Goal: Information Seeking & Learning: Learn about a topic

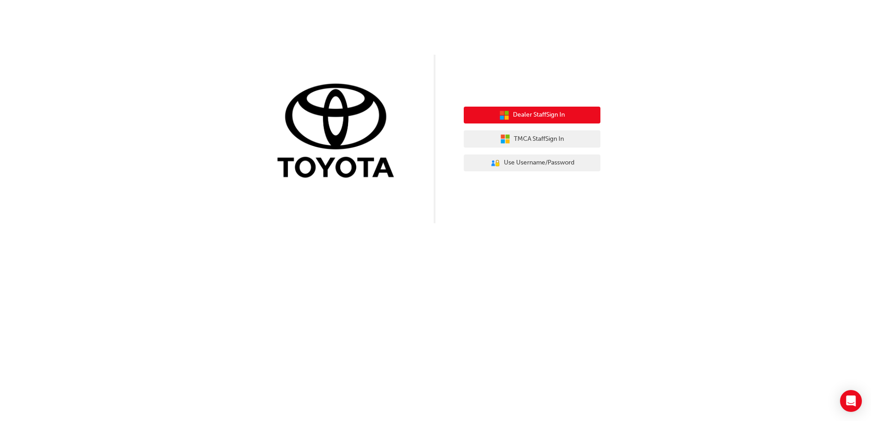
click at [527, 116] on span "Dealer Staff Sign In" at bounding box center [539, 115] width 52 height 10
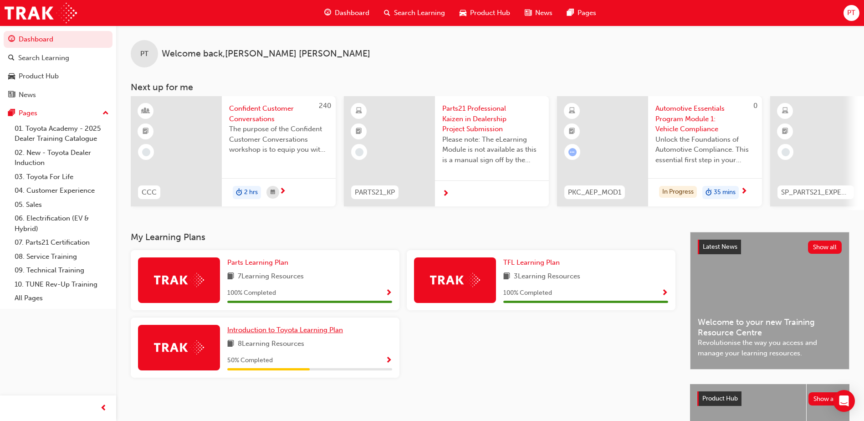
click at [285, 332] on span "Introduction to Toyota Learning Plan" at bounding box center [285, 330] width 116 height 8
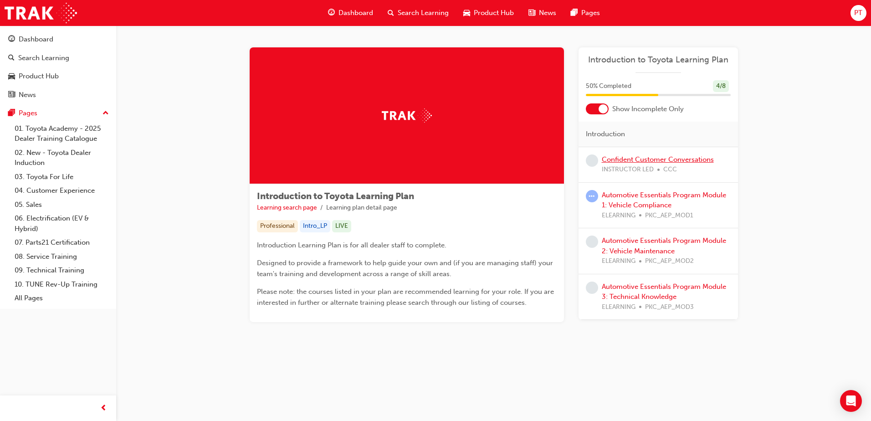
click at [628, 161] on link "Confident Customer Conversations" at bounding box center [658, 159] width 112 height 8
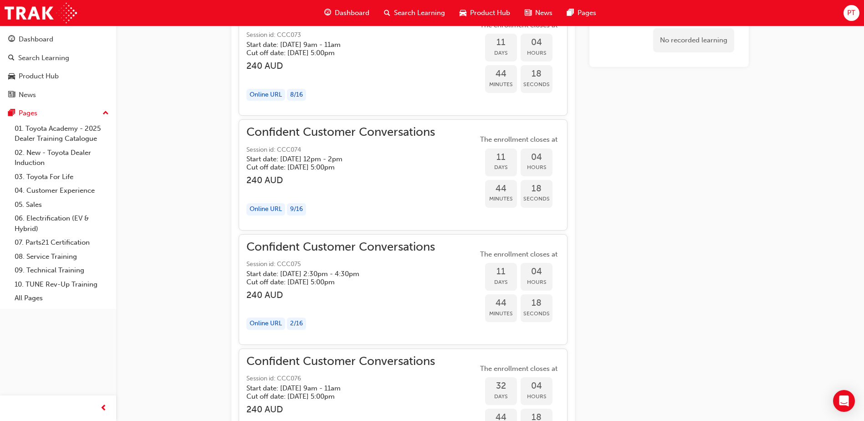
scroll to position [754, 0]
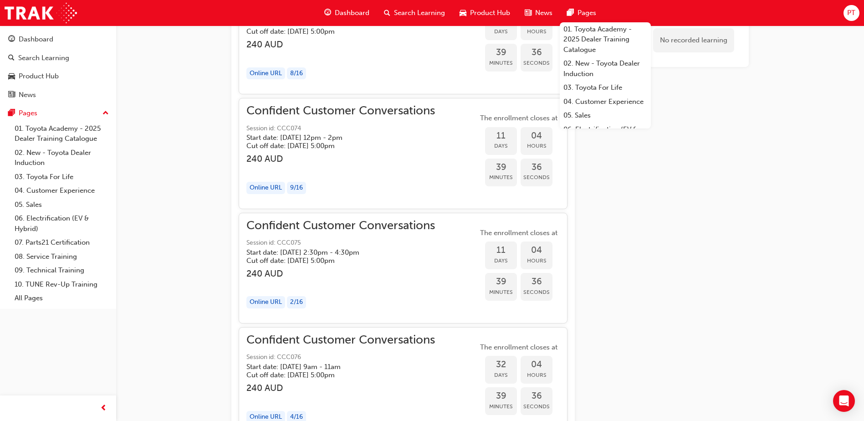
click at [647, 311] on div "No recorded learning" at bounding box center [668, 181] width 159 height 1707
